Goal: Information Seeking & Learning: Learn about a topic

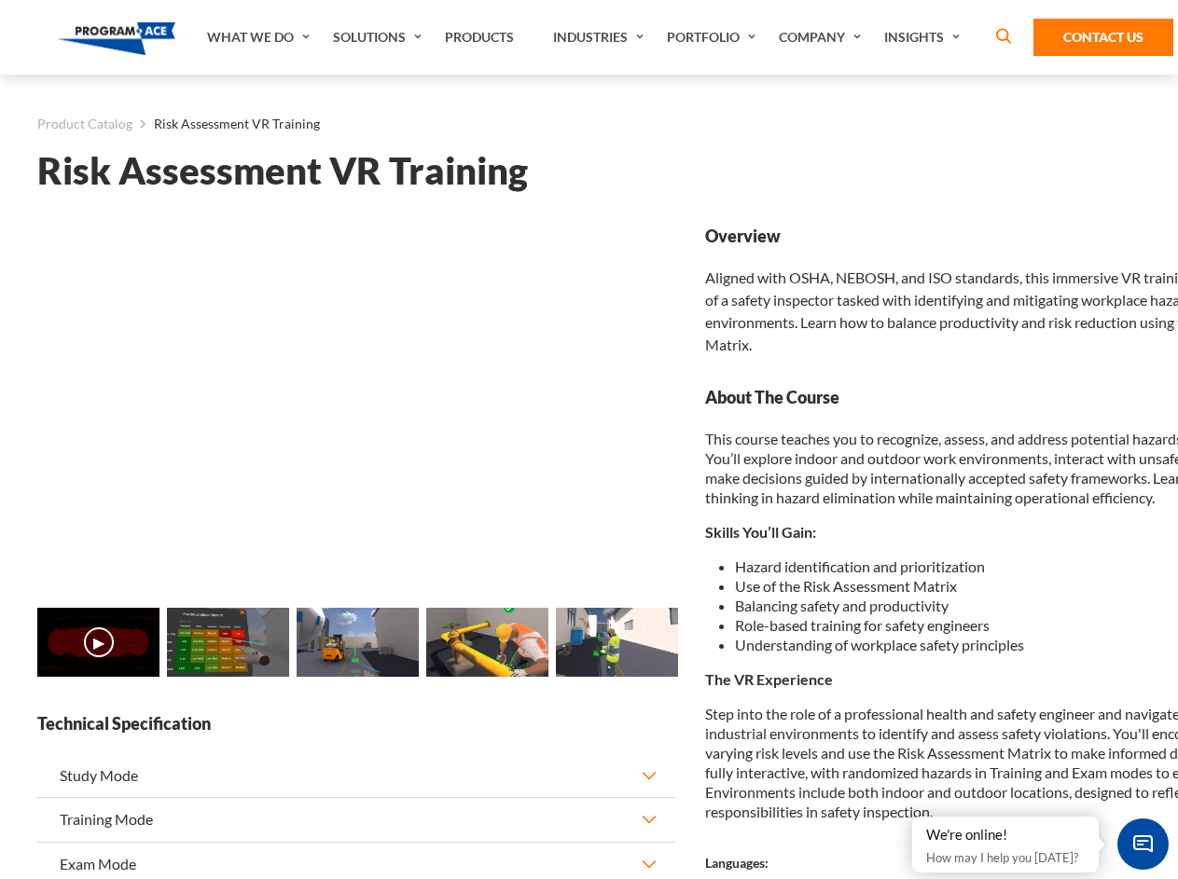
click at [380, 37] on link "Solutions" at bounding box center [380, 37] width 112 height 75
click at [0, 0] on div "AI & Computer Vision Solutions Computer Vision Quality Control AI tools for fas…" at bounding box center [0, 0] width 0 height 0
click at [0, 0] on div "AI & Computer Vision Solutions Virtual Training Solutions Virtual Tour Solution…" at bounding box center [0, 0] width 0 height 0
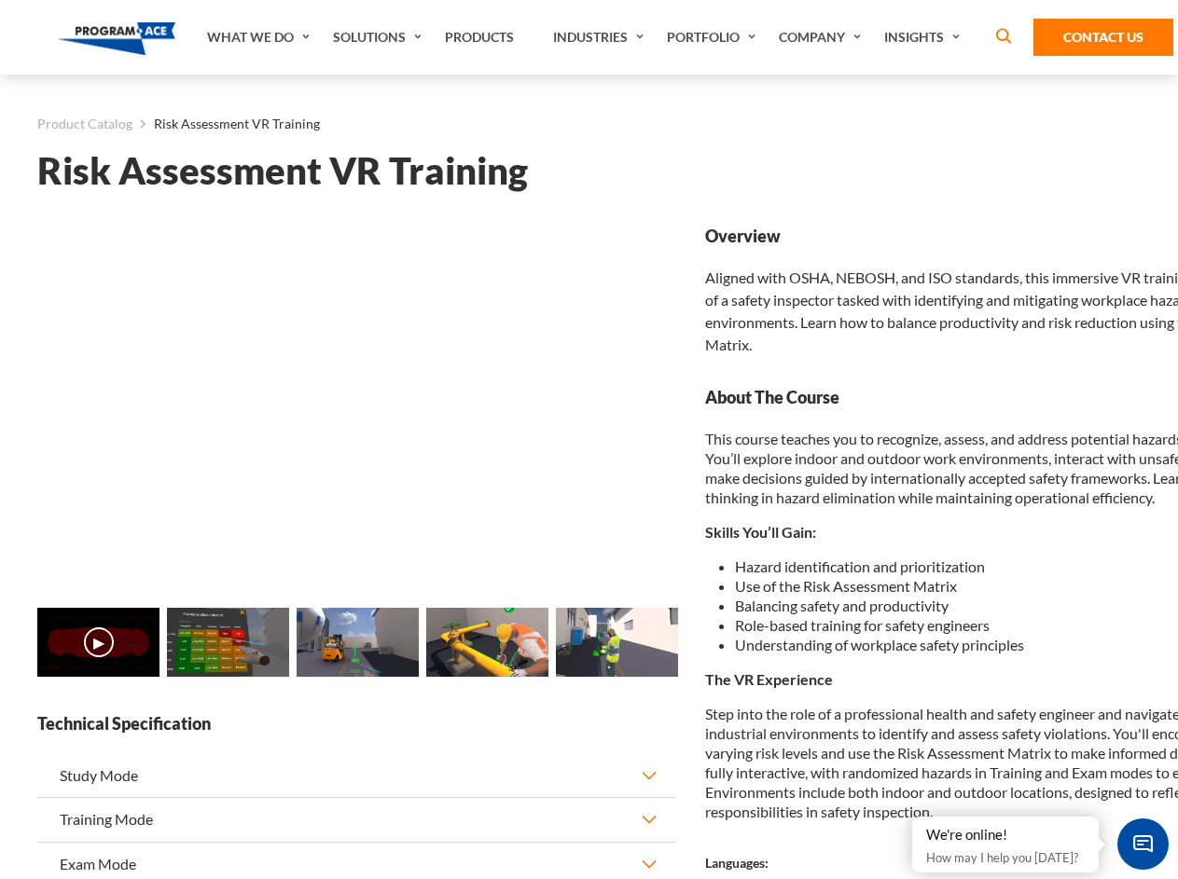
click at [0, 0] on div "AI & Computer Vision Solutions Virtual Training Solutions Virtual Tour Solution…" at bounding box center [0, 0] width 0 height 0
click at [0, 0] on div "AI & Computer Vision Solutions Computer Vision Quality Control AI tools for fas…" at bounding box center [0, 0] width 0 height 0
